Goal: Information Seeking & Learning: Find specific fact

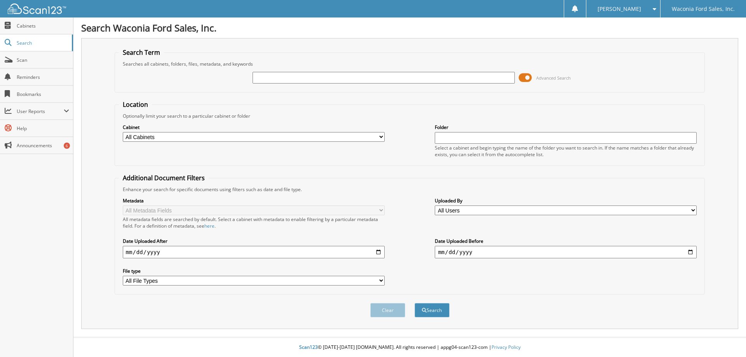
click at [346, 79] on input "text" at bounding box center [384, 78] width 262 height 12
type input "dorman"
type input "n"
click at [415, 303] on button "Search" at bounding box center [432, 310] width 35 height 14
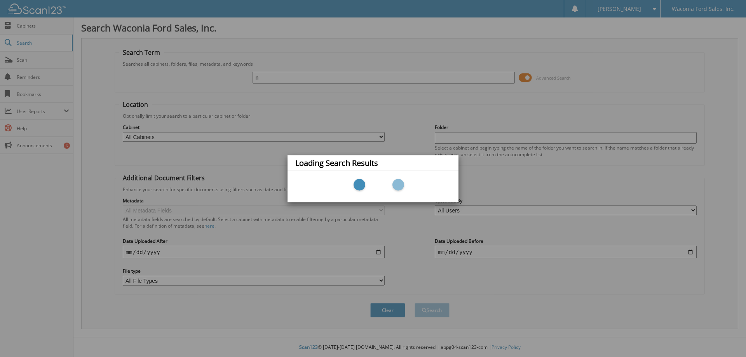
click at [390, 96] on div "Loading Search Results" at bounding box center [373, 178] width 746 height 357
click at [299, 80] on div "Loading Search Results" at bounding box center [373, 178] width 746 height 357
click at [387, 203] on div "Loading Search Results" at bounding box center [373, 178] width 746 height 357
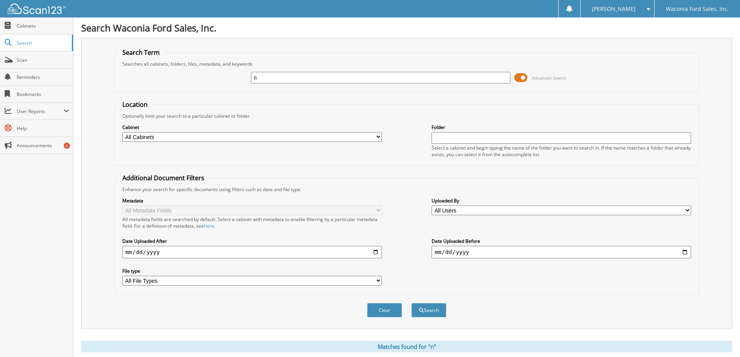
click at [317, 85] on div "n Advanced Search" at bounding box center [406, 77] width 577 height 21
click at [315, 81] on input "n" at bounding box center [381, 78] width 260 height 12
type input "dormann"
click at [411, 303] on button "Search" at bounding box center [428, 310] width 35 height 14
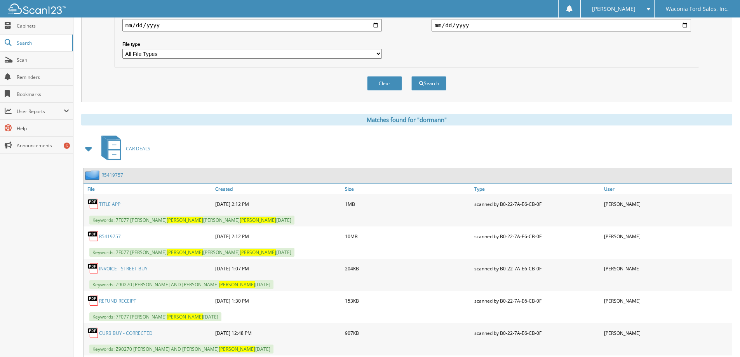
scroll to position [233, 0]
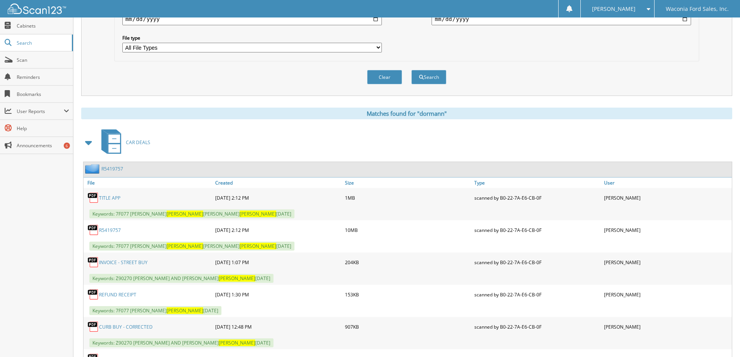
click at [111, 231] on link "R5419757" at bounding box center [110, 230] width 22 height 7
